Goal: Task Accomplishment & Management: Use online tool/utility

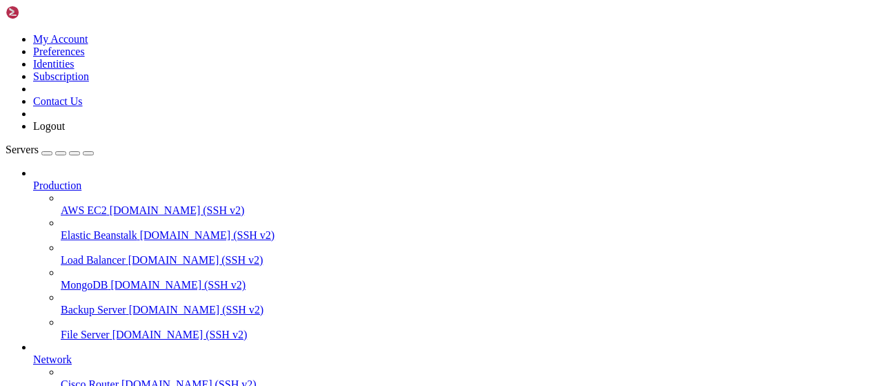
scroll to position [280, 0]
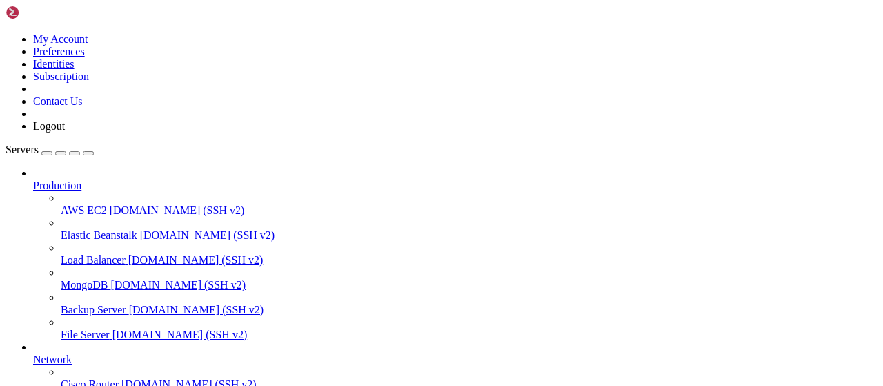
scroll to position [359, 0]
type input "/root/bot-bypass"
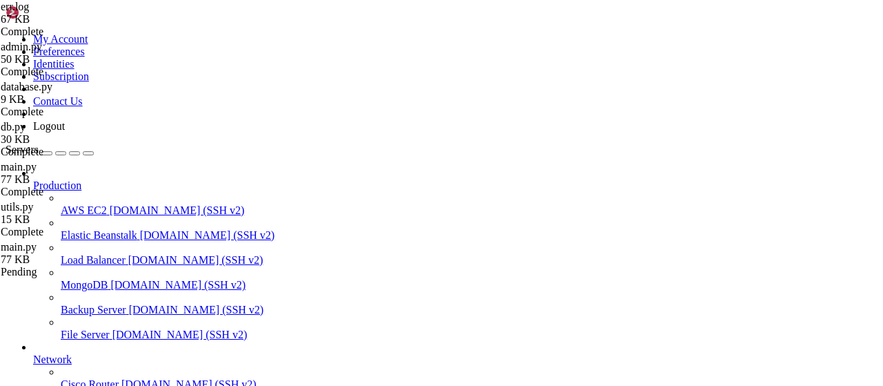
drag, startPoint x: 278, startPoint y: 8, endPoint x: 763, endPoint y: 121, distance: 497.5
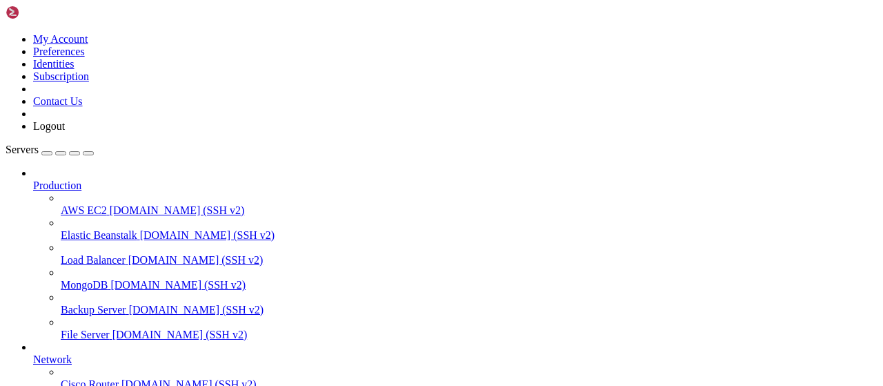
scroll to position [0, 0]
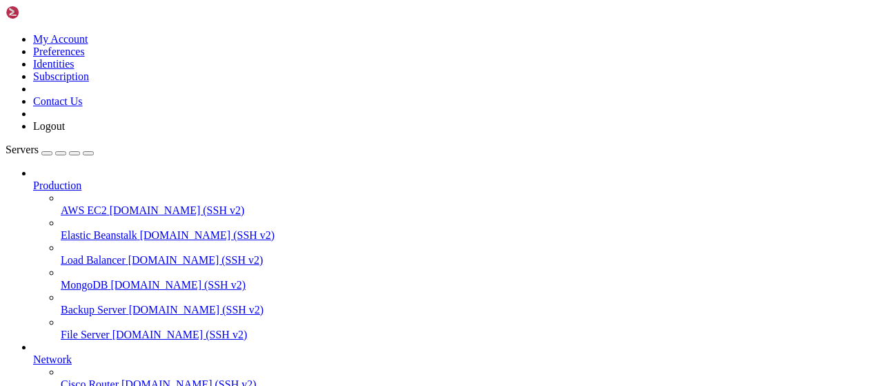
scroll to position [1604, 0]
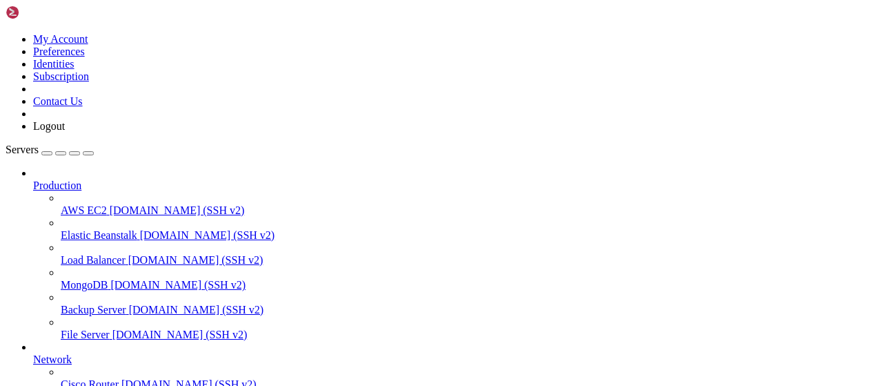
scroll to position [0, 0]
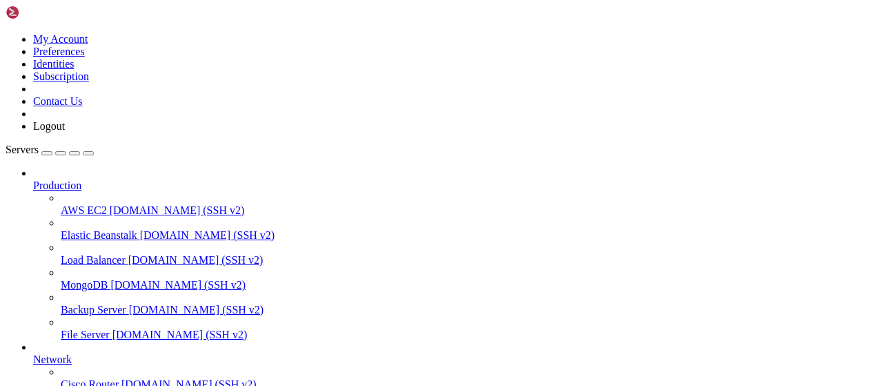
type input "/root/cloudflare"
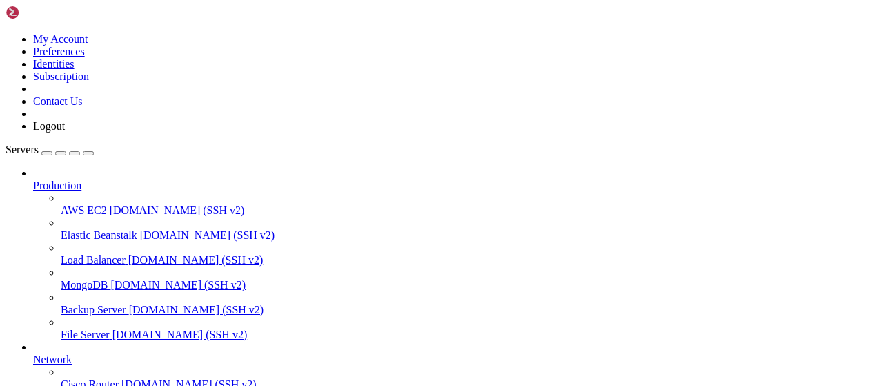
type input "/root/wastul/bypassing"
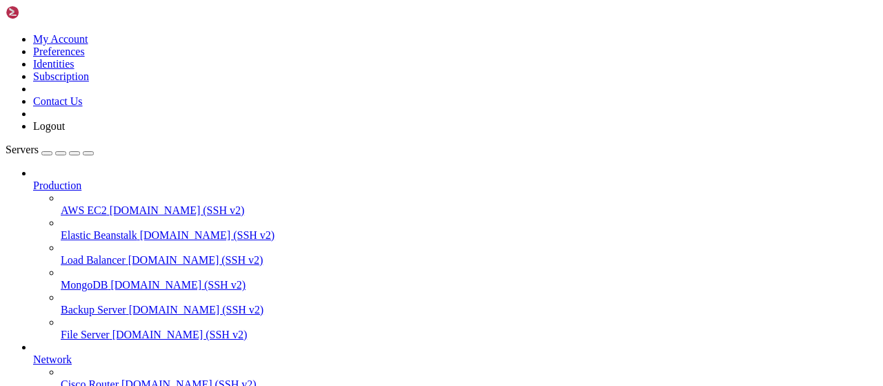
drag, startPoint x: 278, startPoint y: 186, endPoint x: 198, endPoint y: 192, distance: 80.3
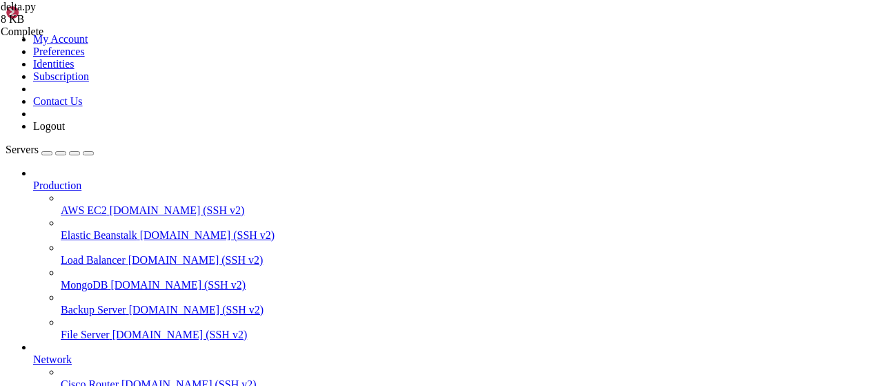
paste textarea
type textarea "except Exception as e: return f'An error occurred while bypassing Delta ({e})'"
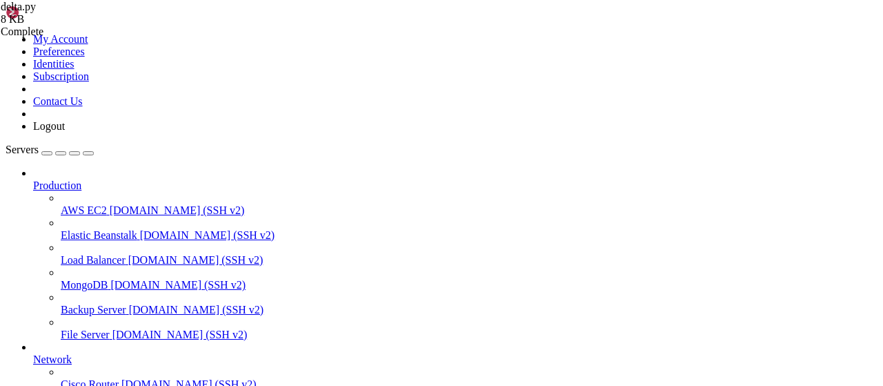
type input "/root/wastul"
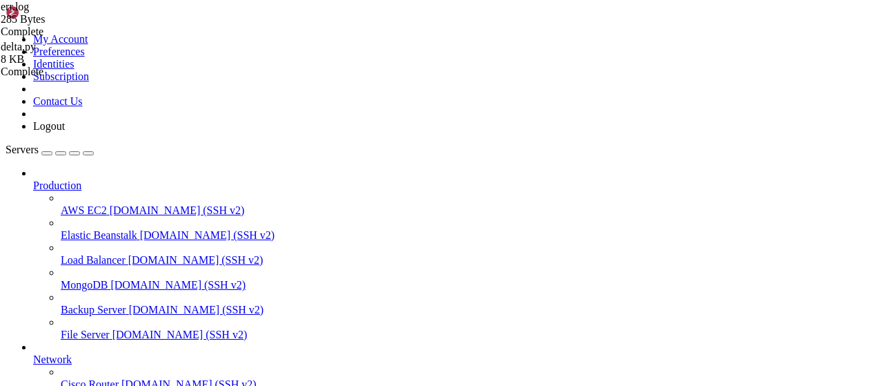
drag, startPoint x: 656, startPoint y: 353, endPoint x: 208, endPoint y: 295, distance: 452.3
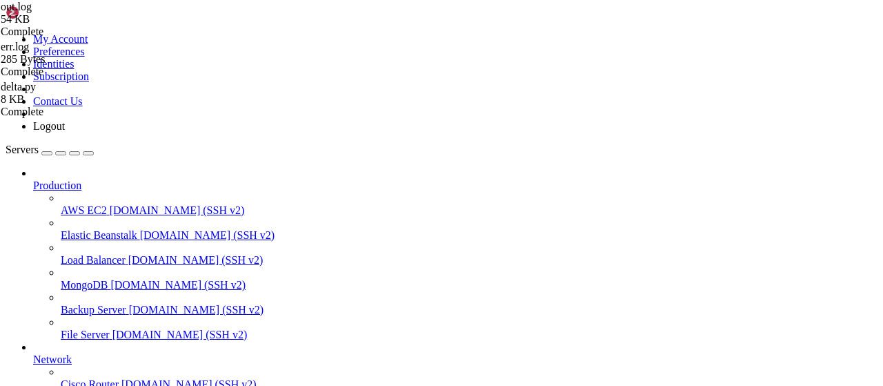
drag, startPoint x: 631, startPoint y: 347, endPoint x: 354, endPoint y: 294, distance: 282.4
drag, startPoint x: 670, startPoint y: 352, endPoint x: 210, endPoint y: 237, distance: 474.3
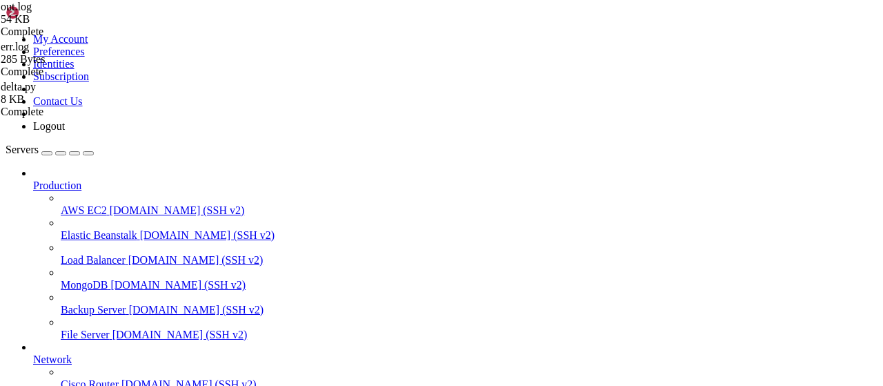
type textarea "[[DATE] 16:27:40 +0000] [139702] [INFO] [TECHNICAL_ID] POST /api/bypass 1.1 401…"
type input "/root/wastul/bypassing"
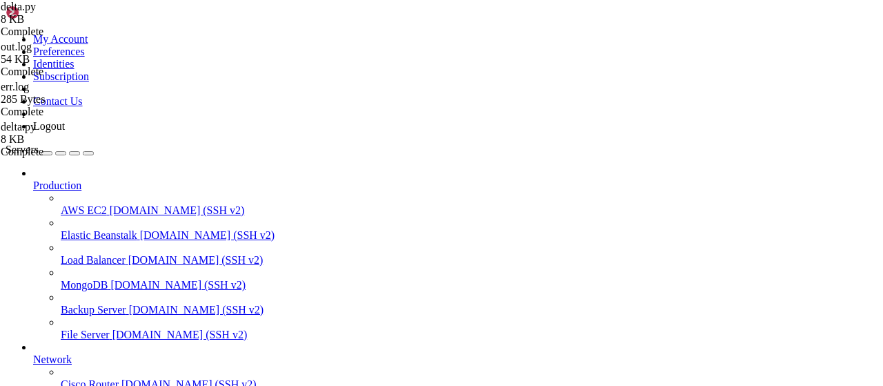
type textarea "response = requests.get(f'https://[DOMAIN_NAME]/premium/bypass?url={url}', head…"
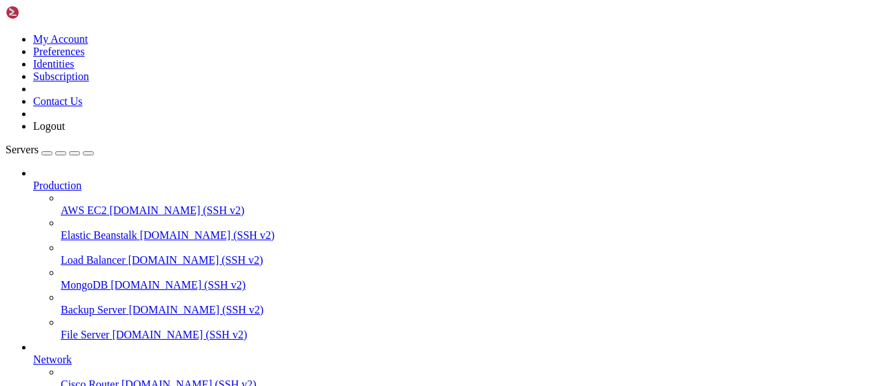
type input "/root/wastul/bypassing"
type textarea "except Exception as e: return f'An error occurred while bypassing Delta ({e})'"
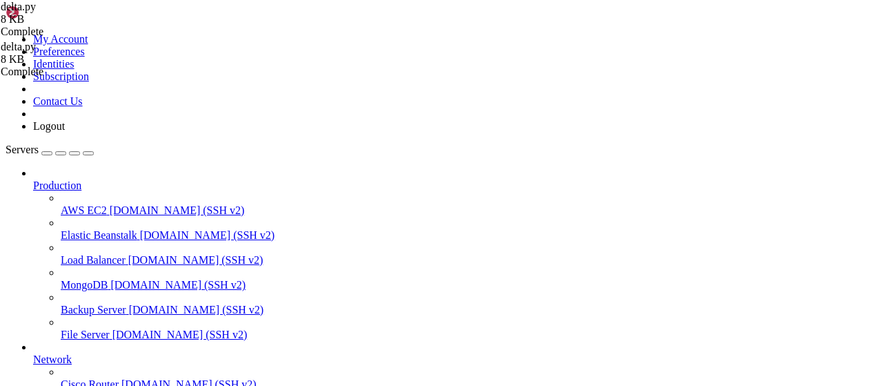
drag, startPoint x: 279, startPoint y: 209, endPoint x: 208, endPoint y: 121, distance: 113.8
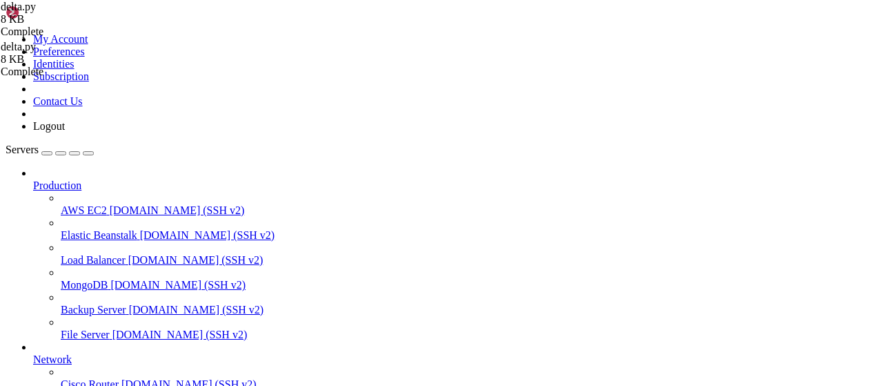
type textarea "return _5['data']['key'] except Exception as e: return f'An error occurred whil…"
paste textarea
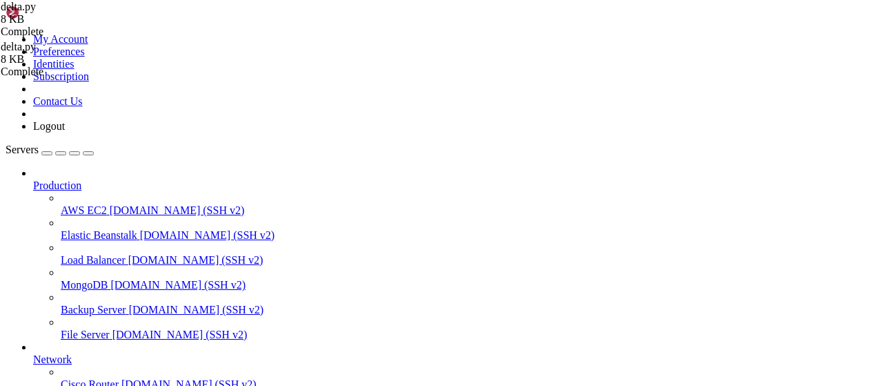
type textarea "except Exception as e: return f'An error occurred while bypassing Delta ({e})'"
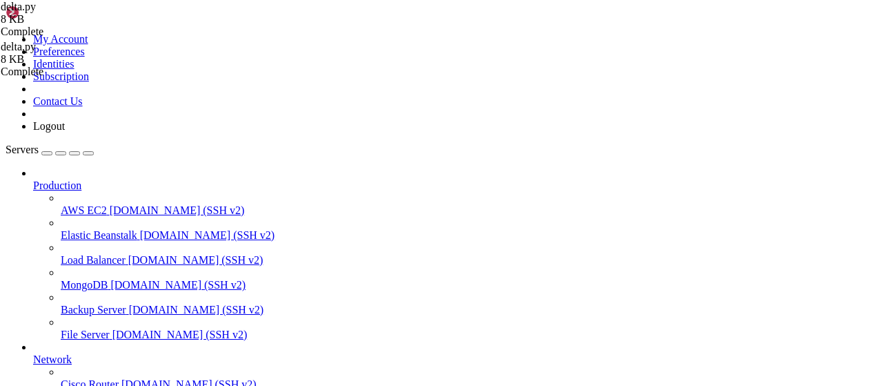
scroll to position [323, 0]
drag, startPoint x: 302, startPoint y: 308, endPoint x: 205, endPoint y: 211, distance: 137.1
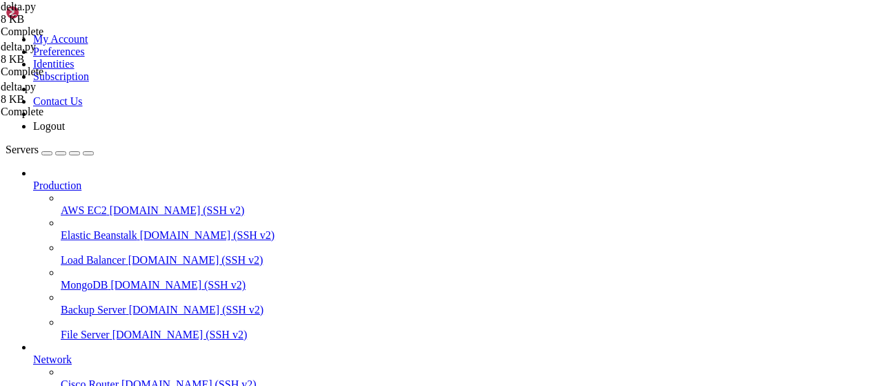
type textarea "return response.json()["result"].strip()"
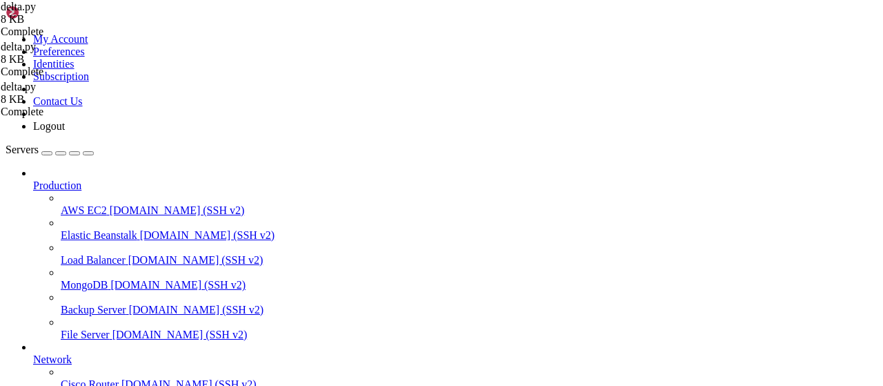
type textarea "import requests, time, re, urllib.parse"
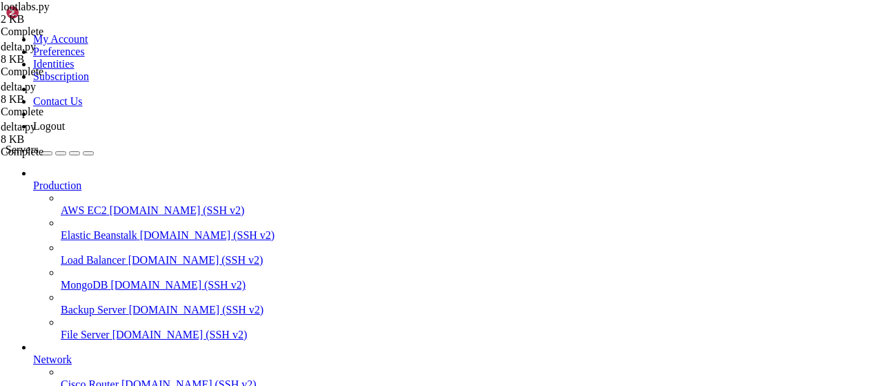
paste textarea
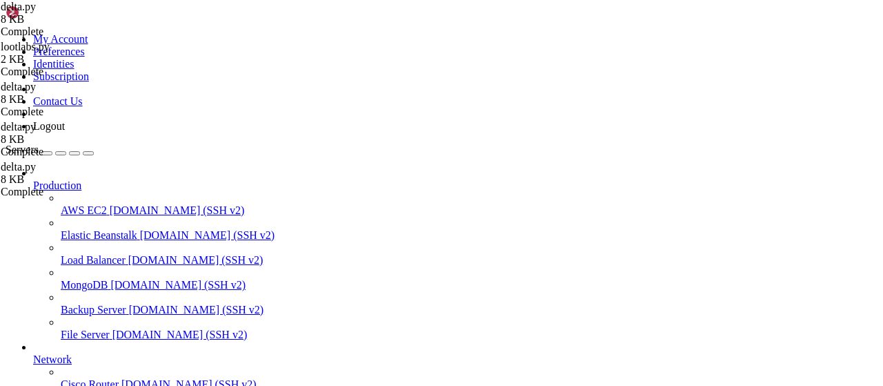
type textarea "except Exception as e: return f'An error occurred while bypassing Delta ({e})'"
